Goal: Task Accomplishment & Management: Manage account settings

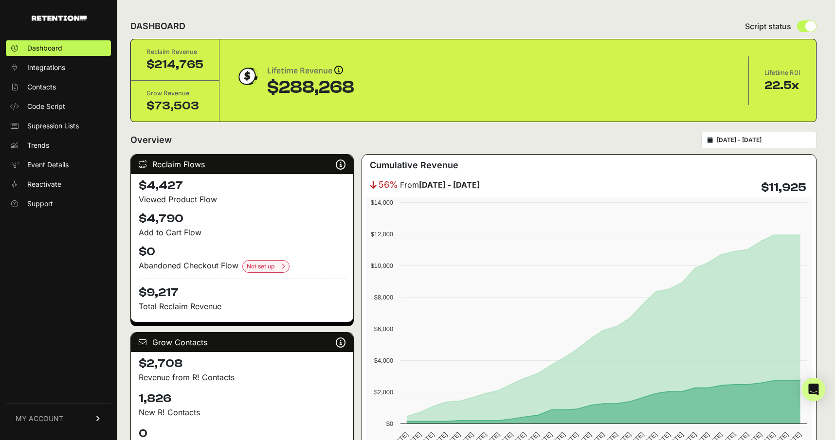
click at [48, 418] on span "MY ACCOUNT" at bounding box center [40, 419] width 48 height 10
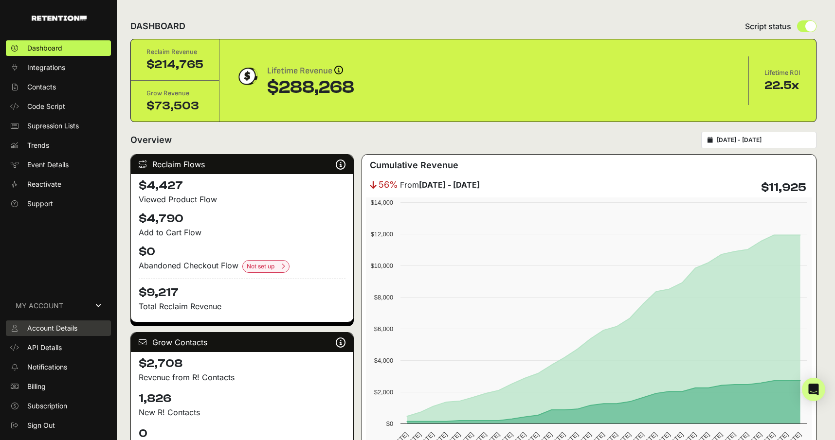
click at [51, 326] on span "Account Details" at bounding box center [52, 328] width 50 height 10
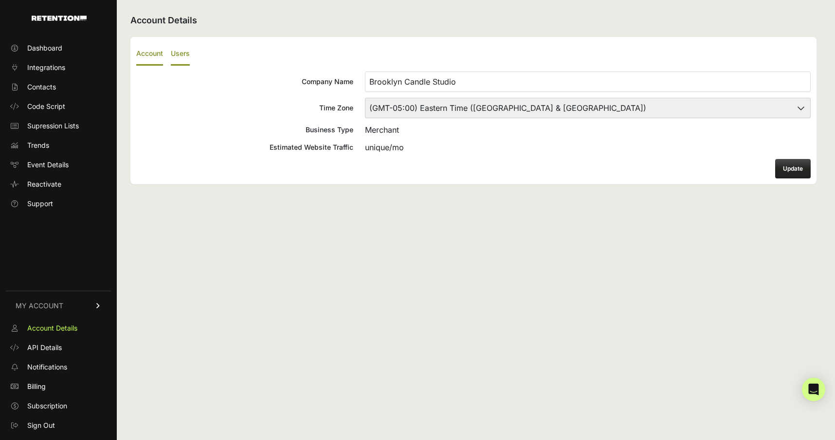
click at [187, 56] on label "Users" at bounding box center [180, 54] width 19 height 23
click at [0, 0] on input "Users" at bounding box center [0, 0] width 0 height 0
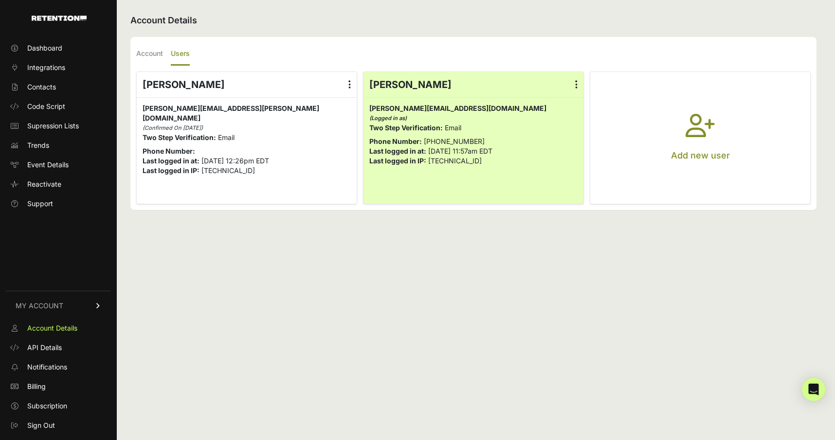
click at [334, 234] on div "Account Details Account Users Company Name Brooklyn Candle Studio Time Zone (GM…" at bounding box center [473, 220] width 713 height 440
click at [669, 123] on button "Add new user" at bounding box center [700, 138] width 220 height 132
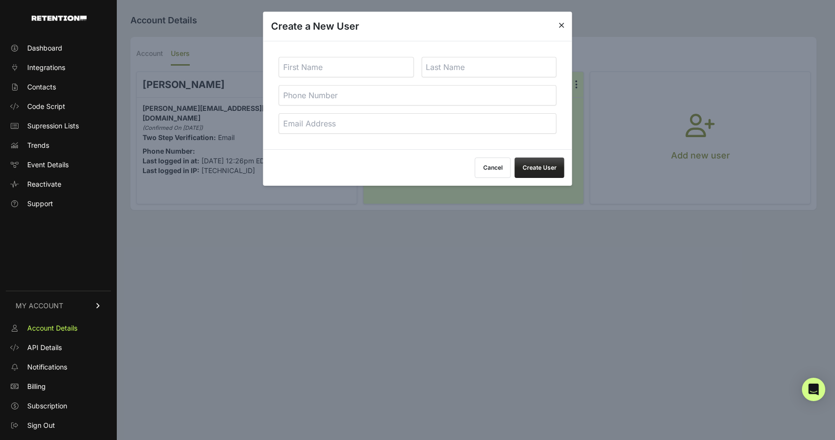
click at [390, 66] on input "text" at bounding box center [346, 67] width 135 height 20
type input "Lillian"
type input "Beitzel"
click at [374, 123] on input "email" at bounding box center [418, 123] width 278 height 20
type input "L"
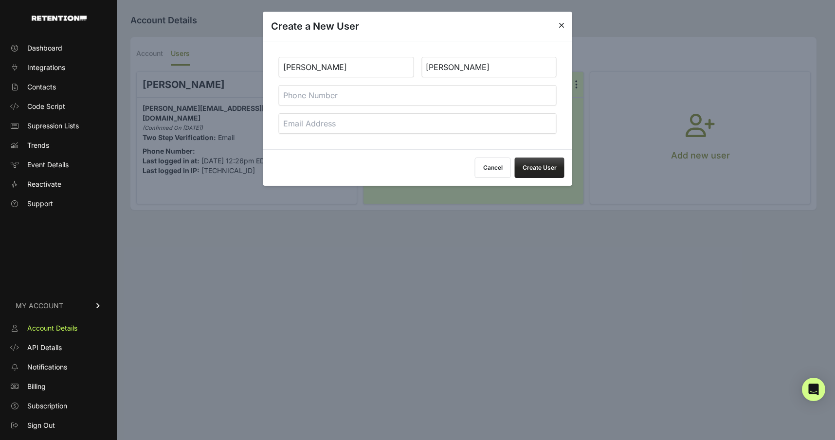
click at [386, 257] on div at bounding box center [417, 220] width 835 height 440
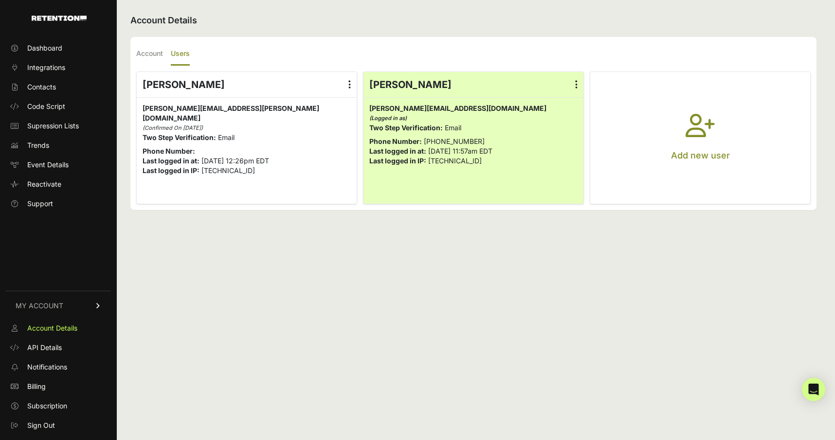
click at [692, 131] on icon "button" at bounding box center [699, 131] width 29 height 35
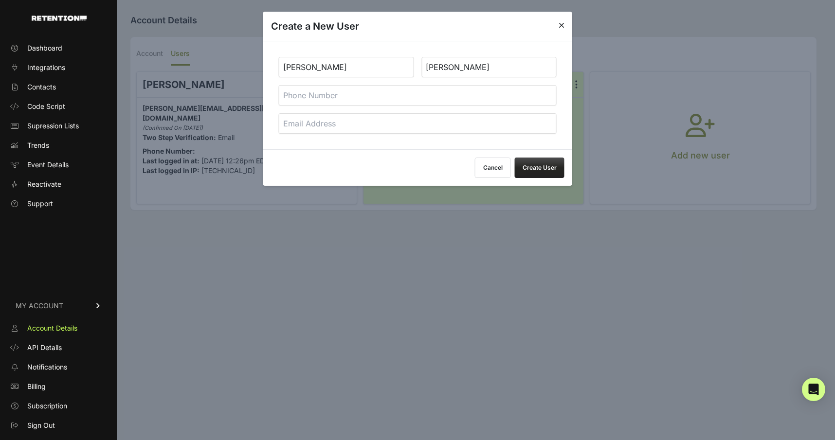
click at [365, 125] on input "email" at bounding box center [418, 123] width 278 height 20
type input "lillian@brooklyncandlestudio.com"
click at [356, 159] on div "Cancel Create User" at bounding box center [417, 167] width 309 height 36
click at [529, 167] on button "Create User" at bounding box center [540, 168] width 50 height 20
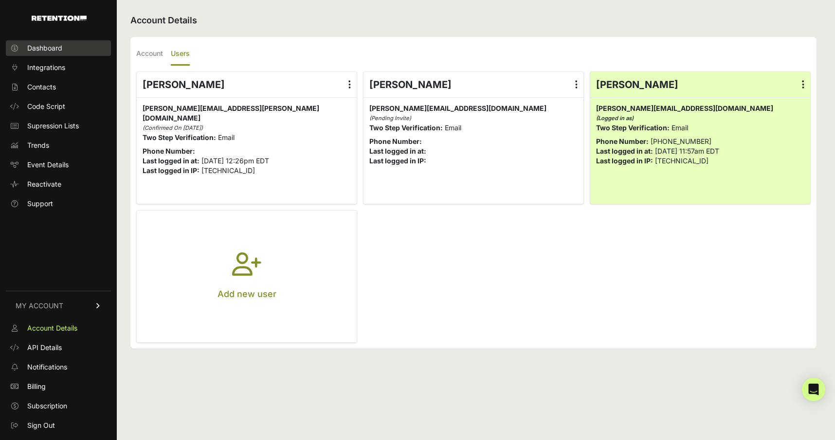
click at [52, 43] on span "Dashboard" at bounding box center [44, 48] width 35 height 10
